Goal: Information Seeking & Learning: Understand process/instructions

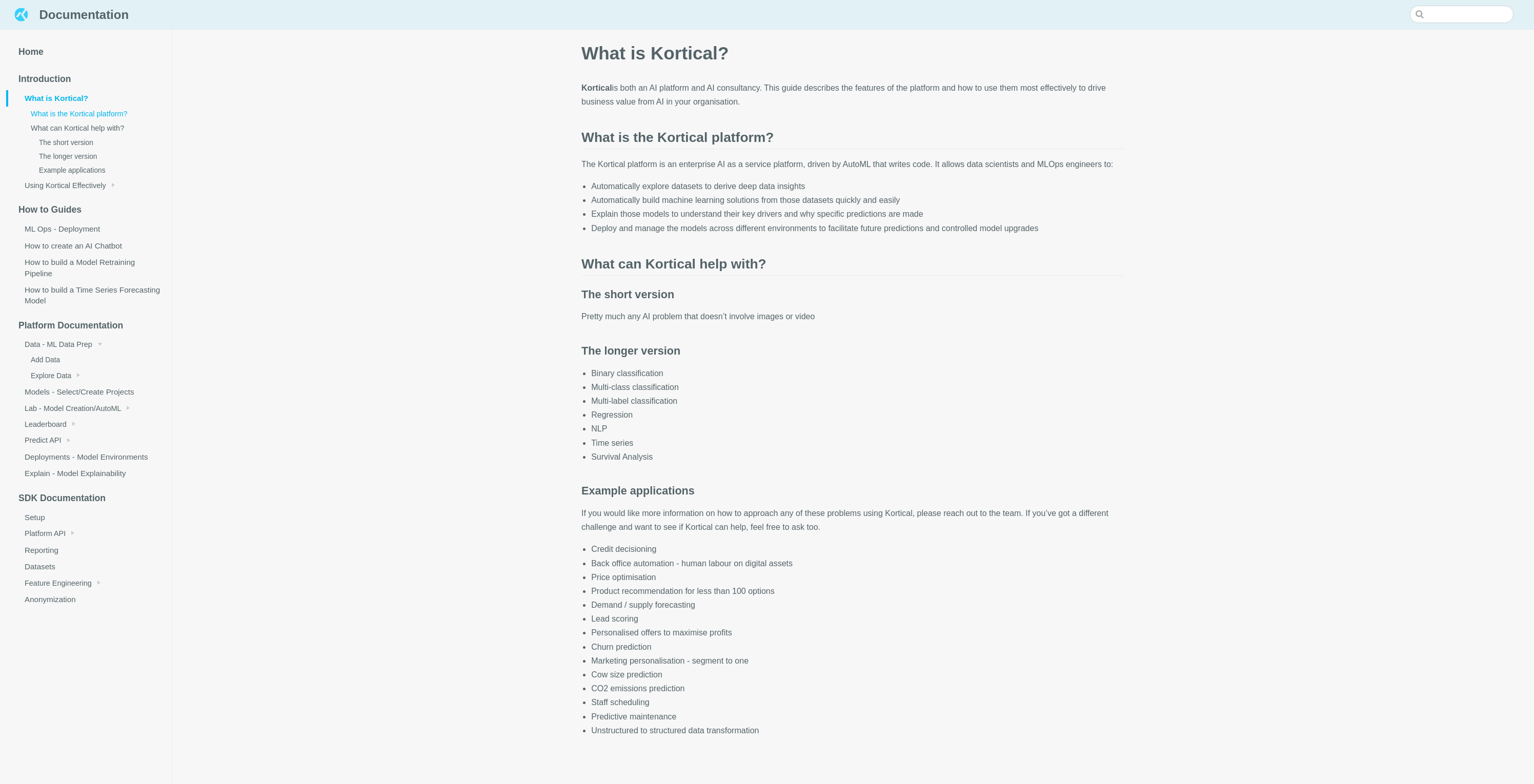
click at [23, 16] on img at bounding box center [22, 15] width 18 height 18
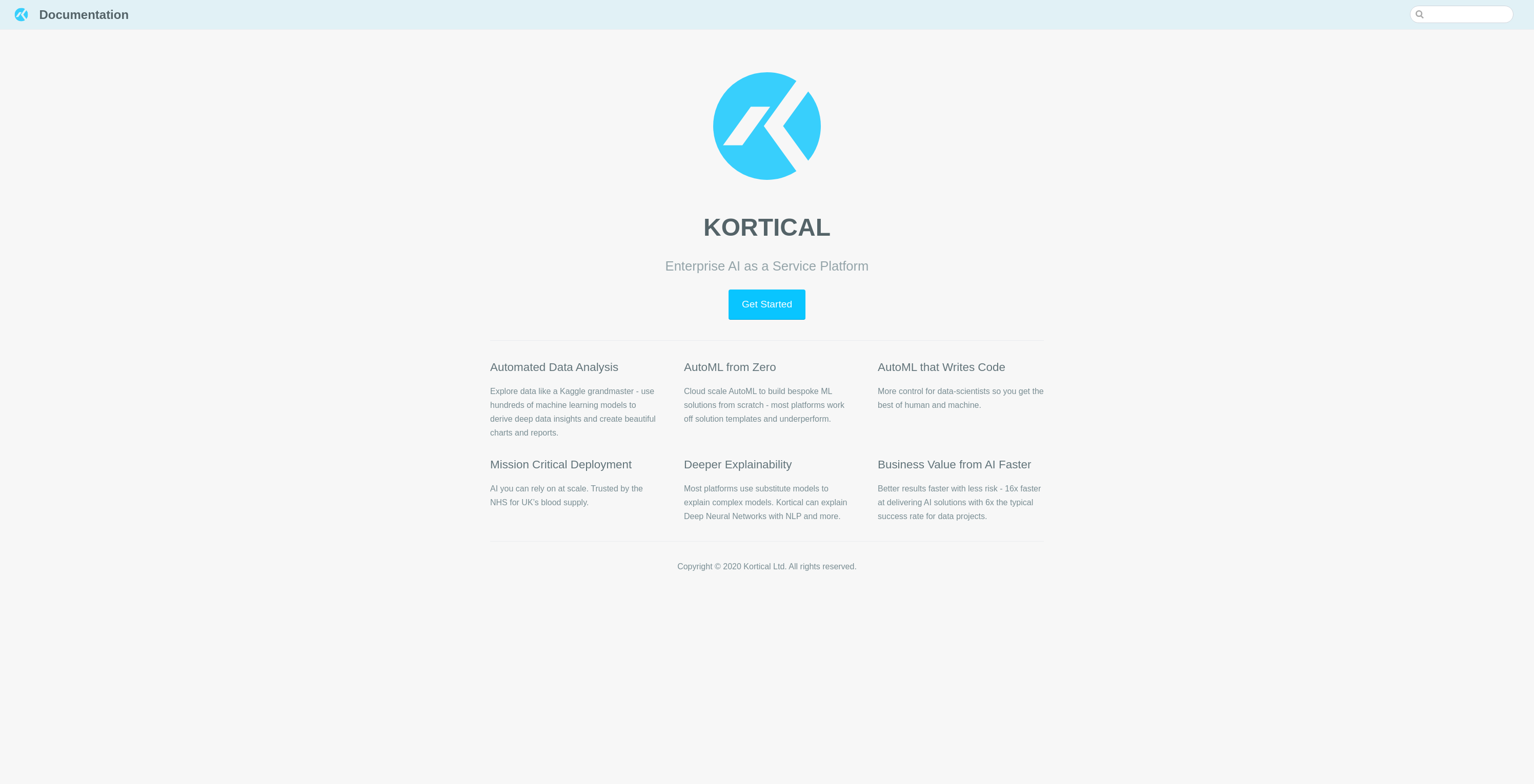
click at [773, 305] on link "Get Started" at bounding box center [766, 304] width 76 height 30
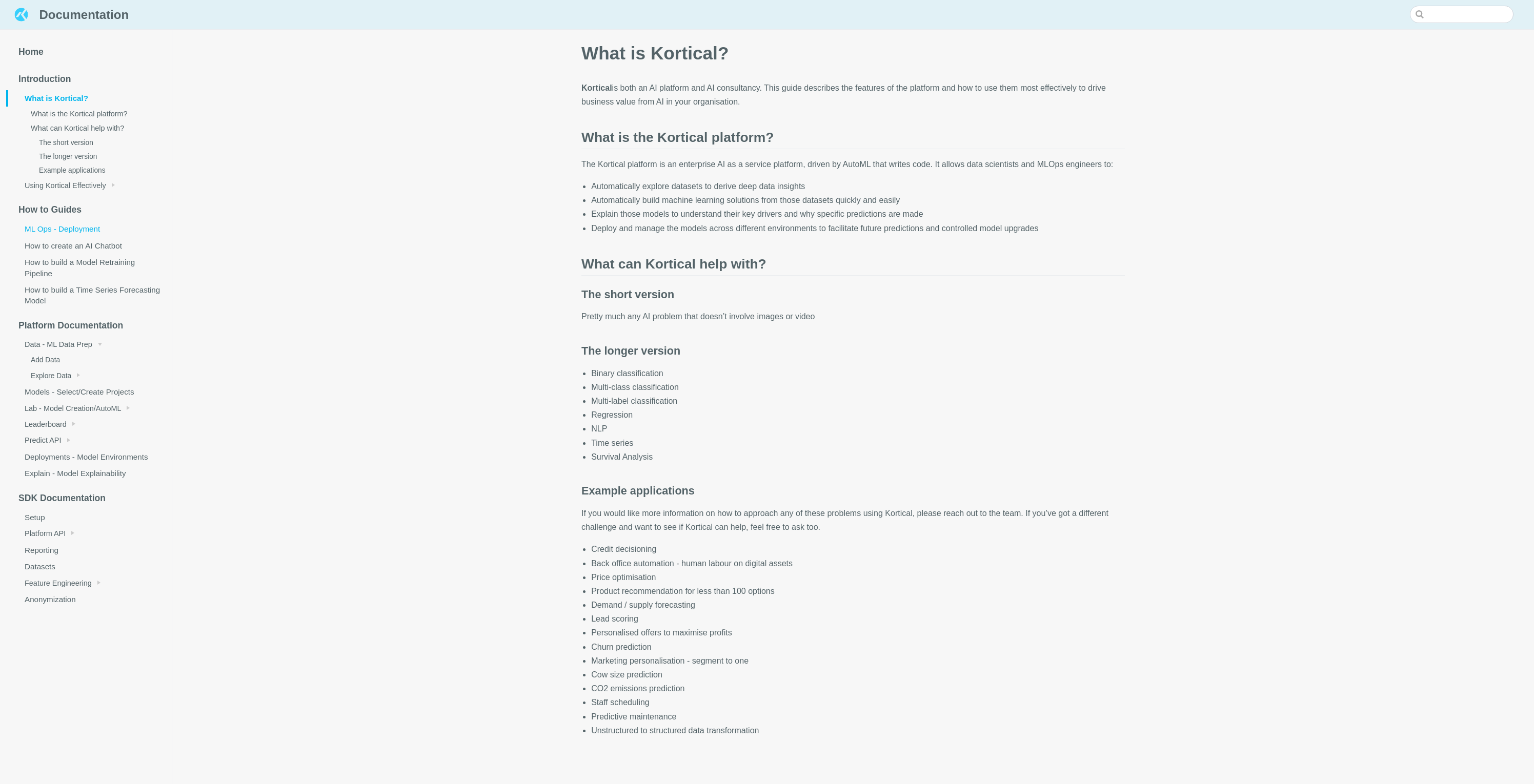
click at [65, 230] on link "ML Ops - Deployment" at bounding box center [89, 229] width 165 height 16
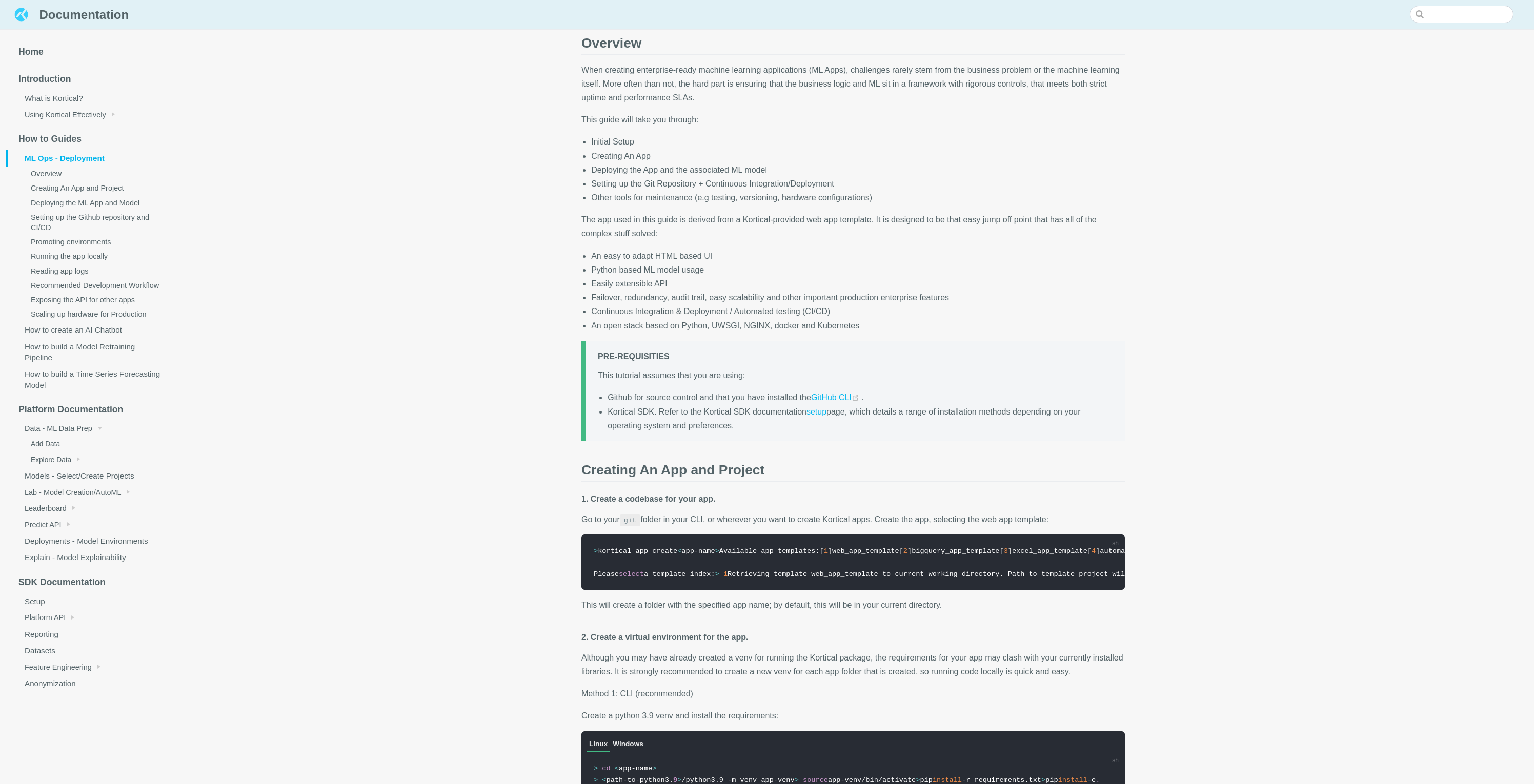
scroll to position [121, 0]
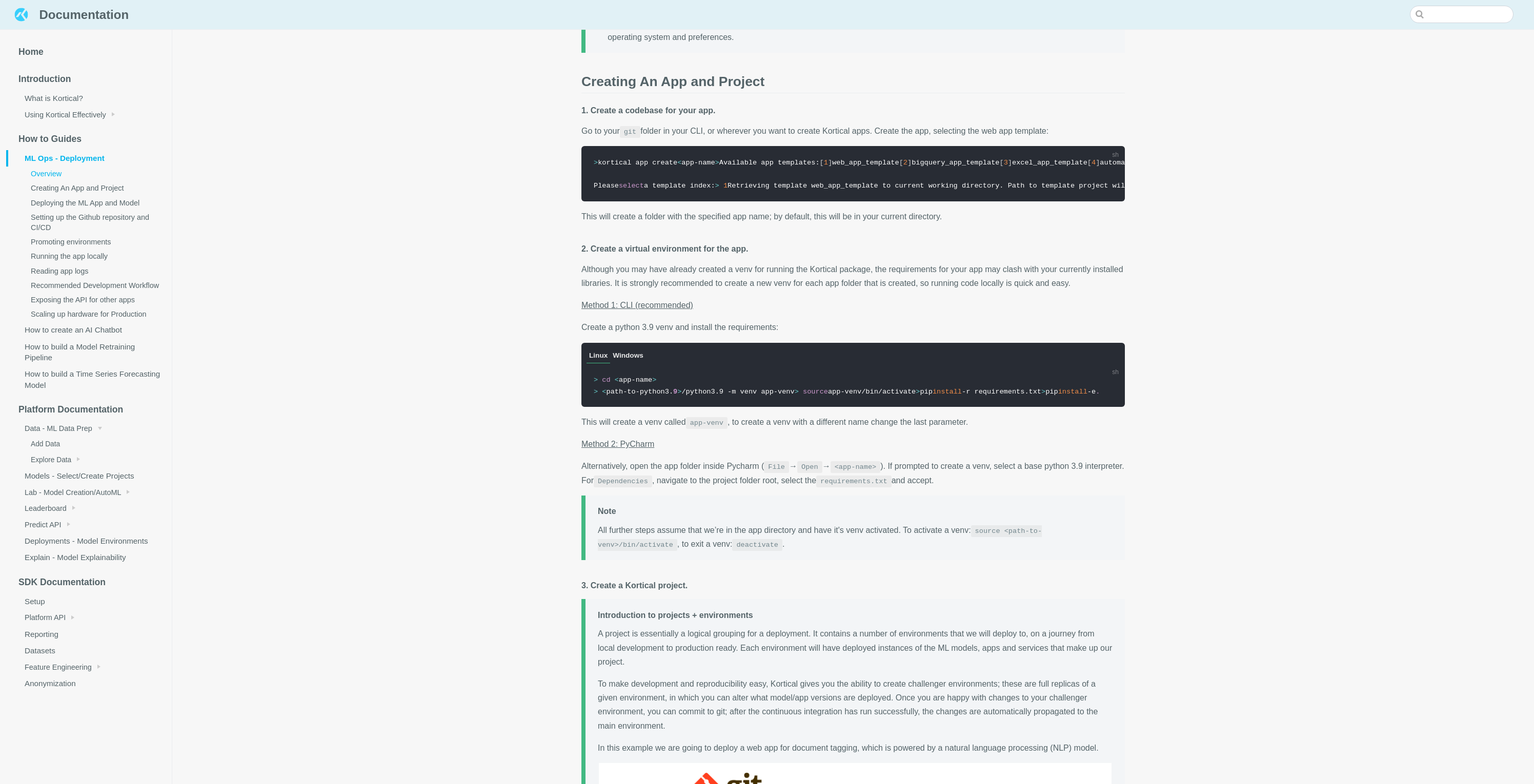
scroll to position [506, 0]
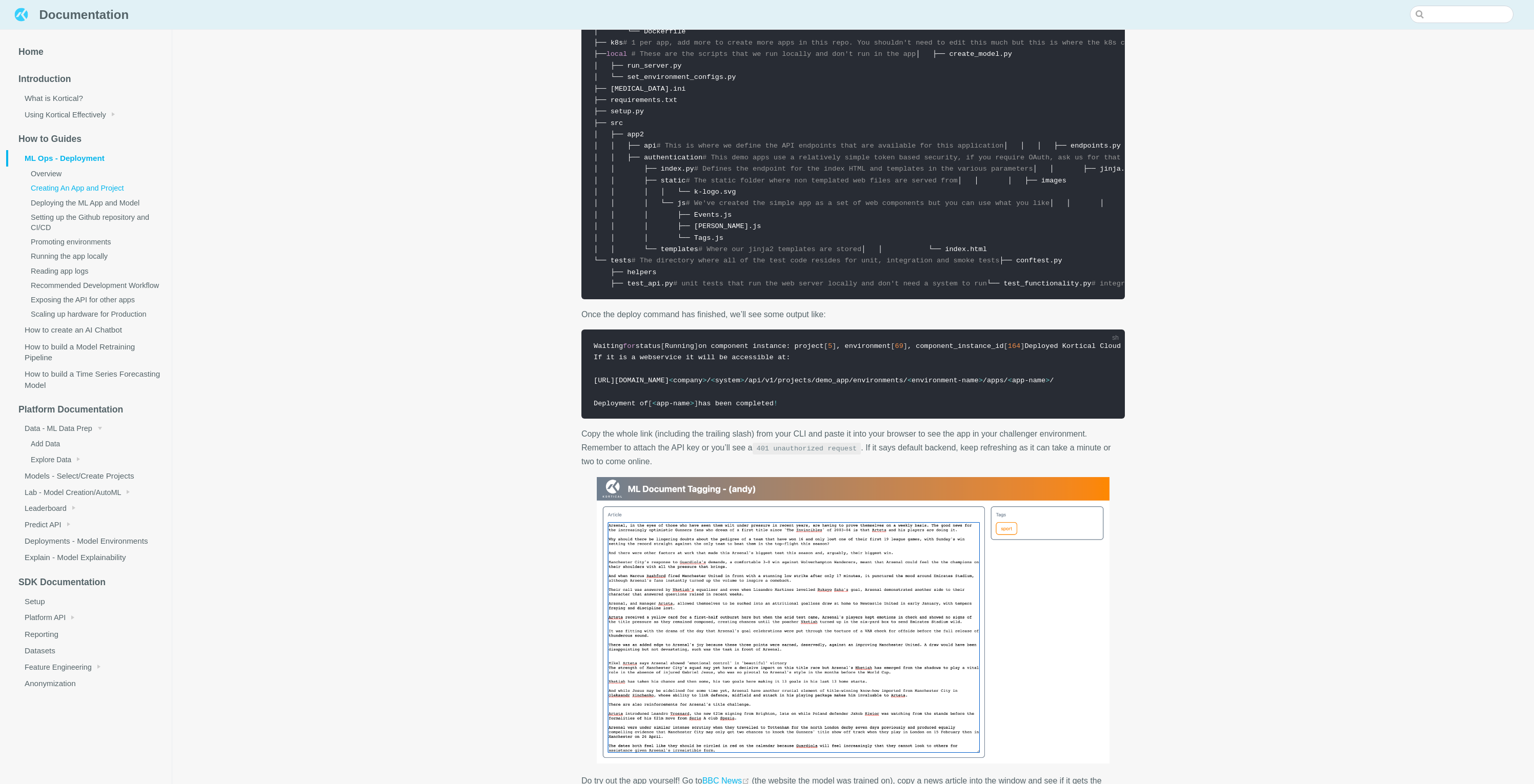
scroll to position [4074, 0]
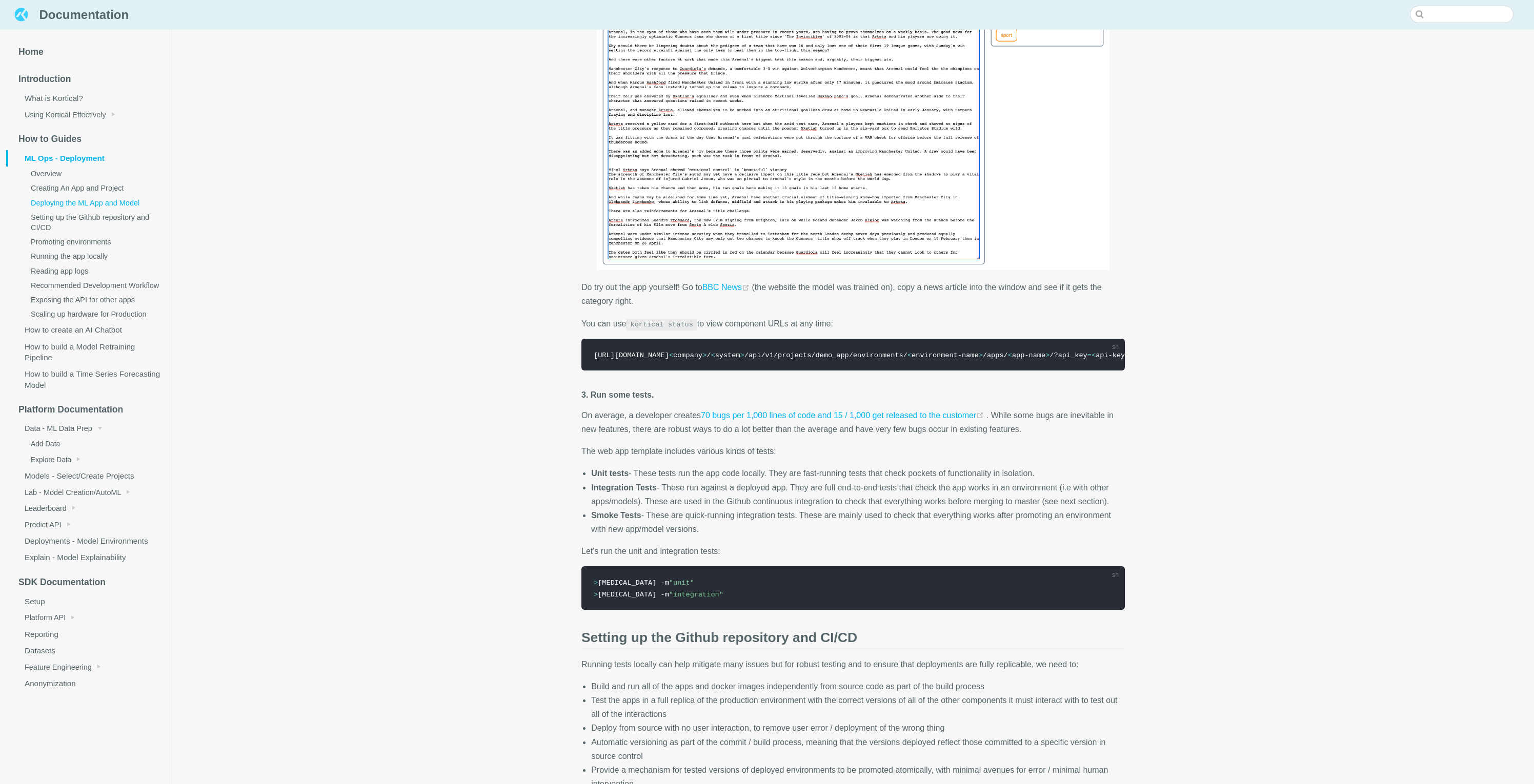
scroll to position [4570, 0]
